Goal: Book appointment/travel/reservation

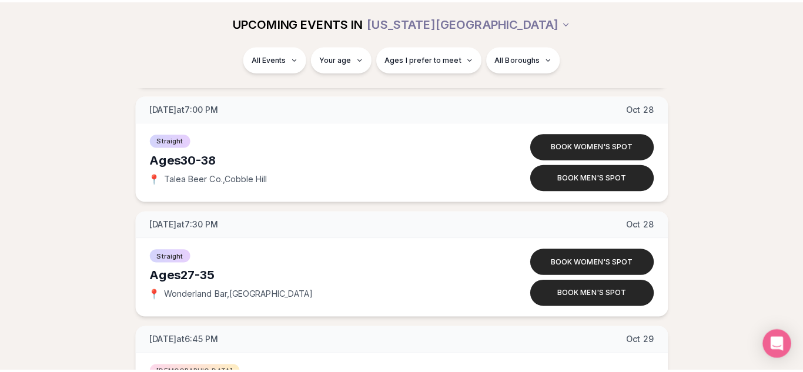
scroll to position [4008, 0]
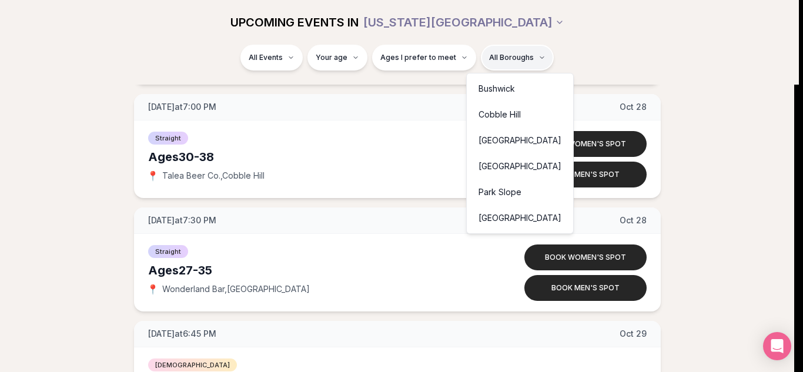
click at [498, 210] on div "Williamsburg" at bounding box center [520, 218] width 102 height 26
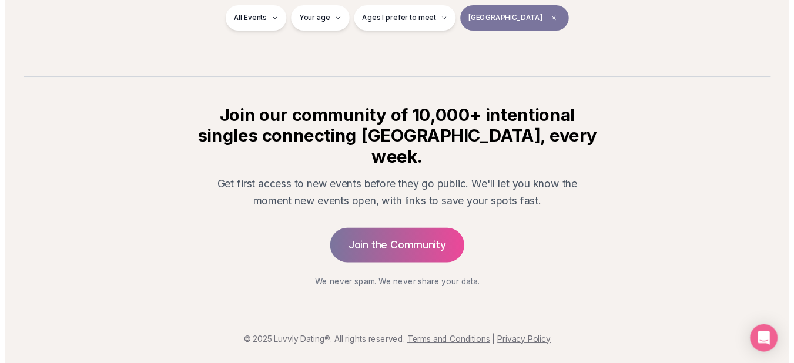
scroll to position [222, 0]
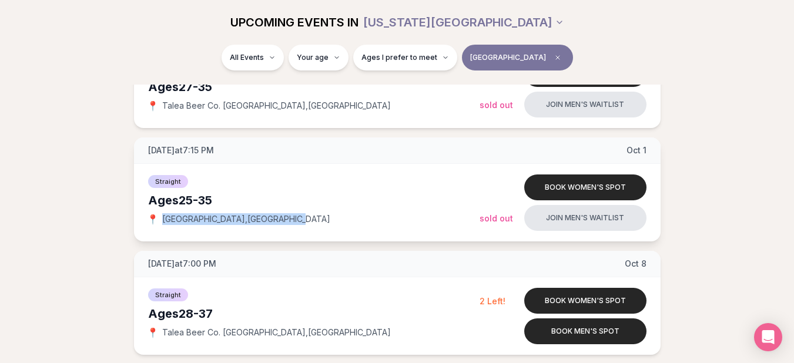
drag, startPoint x: 160, startPoint y: 219, endPoint x: 277, endPoint y: 220, distance: 116.9
click at [277, 220] on div "📍 Lavender Lake , Williamsburg" at bounding box center [313, 219] width 331 height 12
